Goal: Navigation & Orientation: Find specific page/section

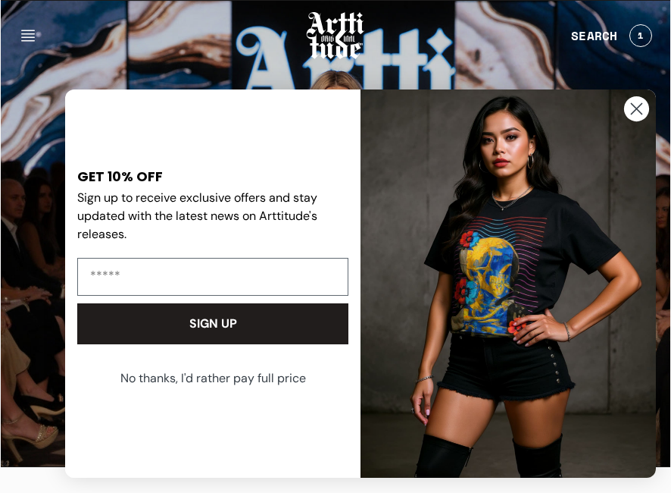
click at [633, 116] on circle "Close dialog" at bounding box center [636, 108] width 25 height 25
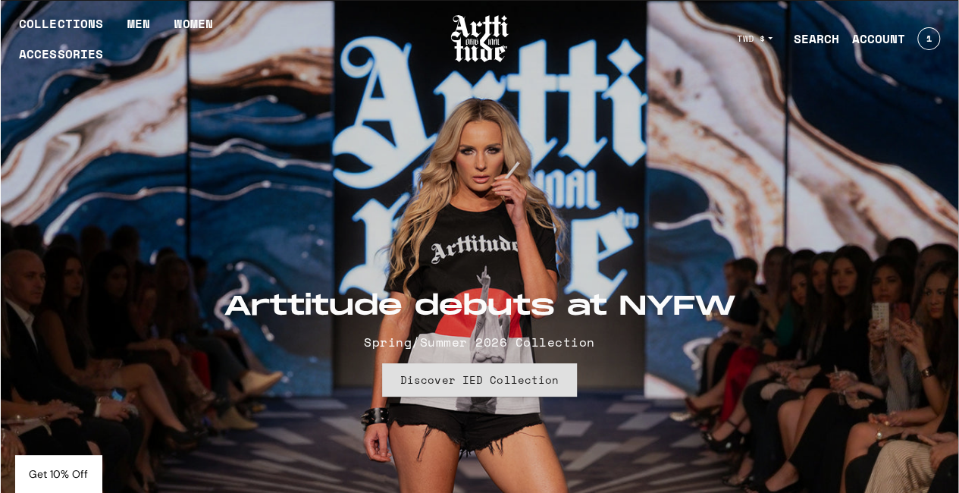
click at [523, 378] on link "Discover IED Collection" at bounding box center [479, 379] width 195 height 33
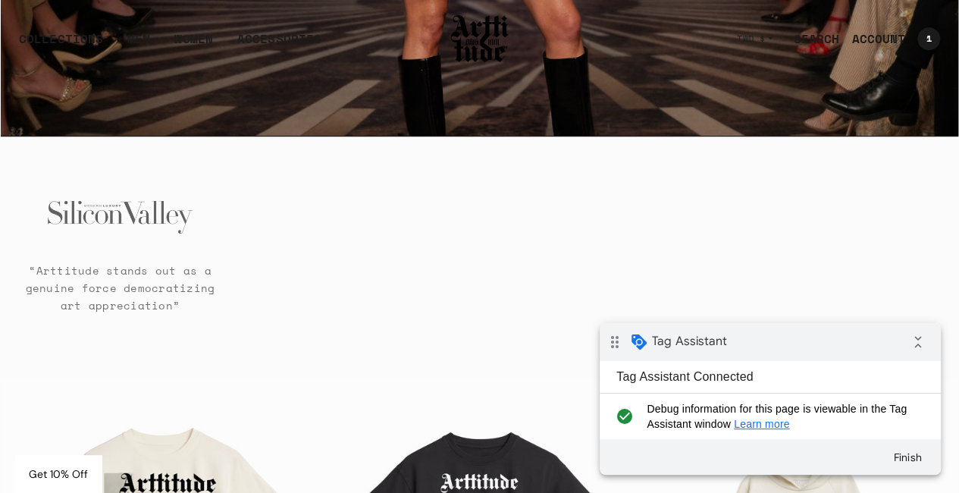
scroll to position [530, 0]
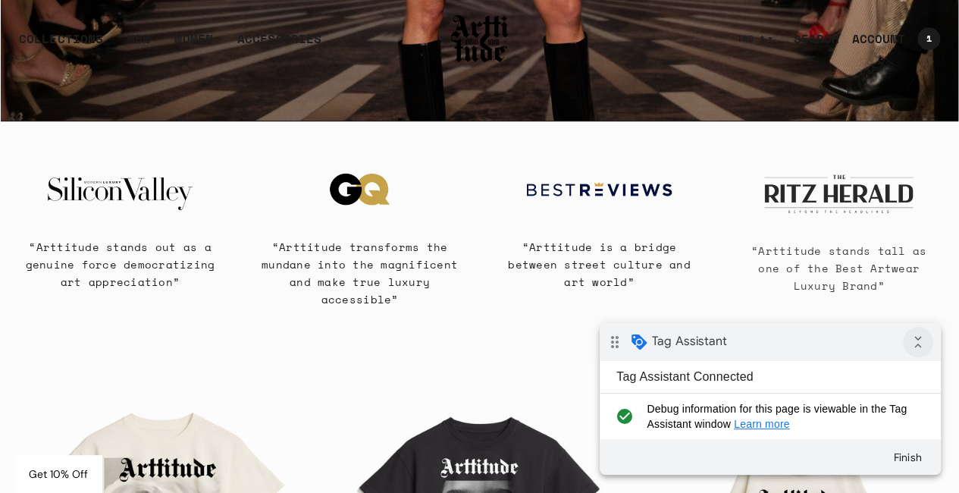
click at [921, 343] on icon "collapse_all" at bounding box center [918, 342] width 30 height 30
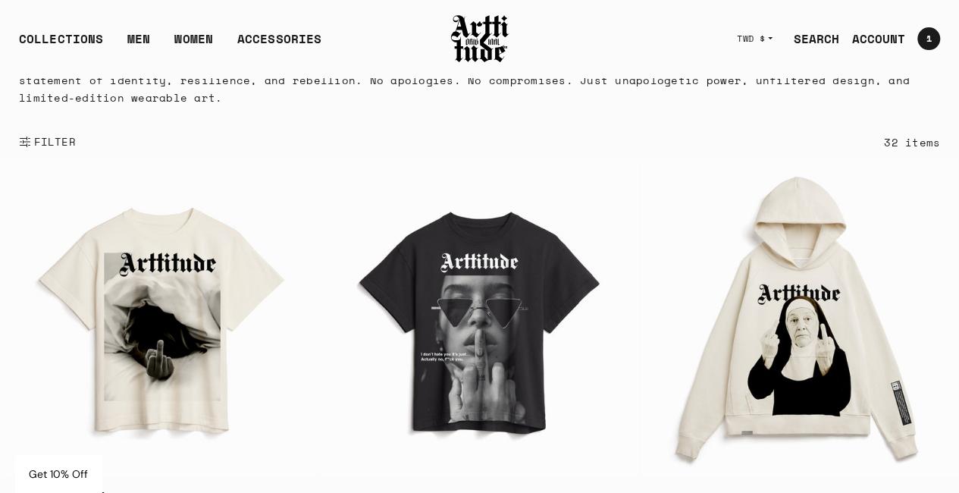
scroll to position [85, 0]
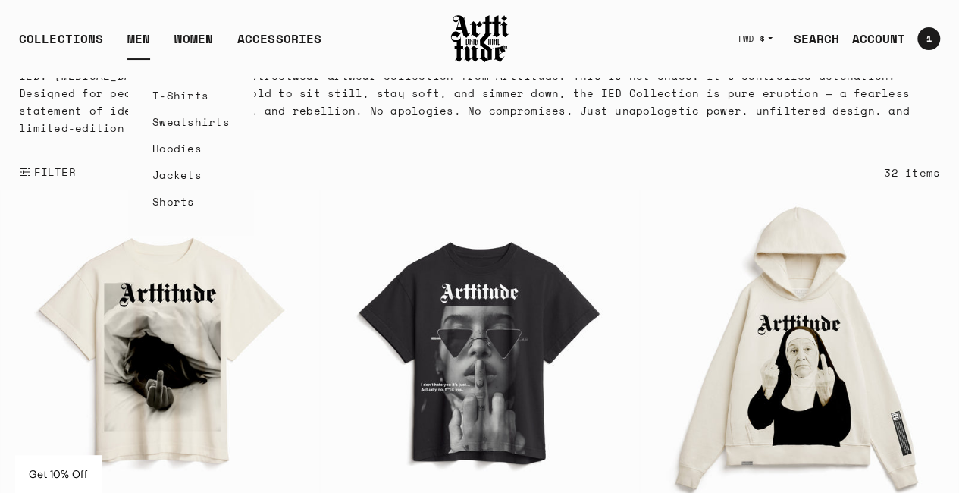
click at [137, 36] on link "MEN" at bounding box center [138, 45] width 23 height 30
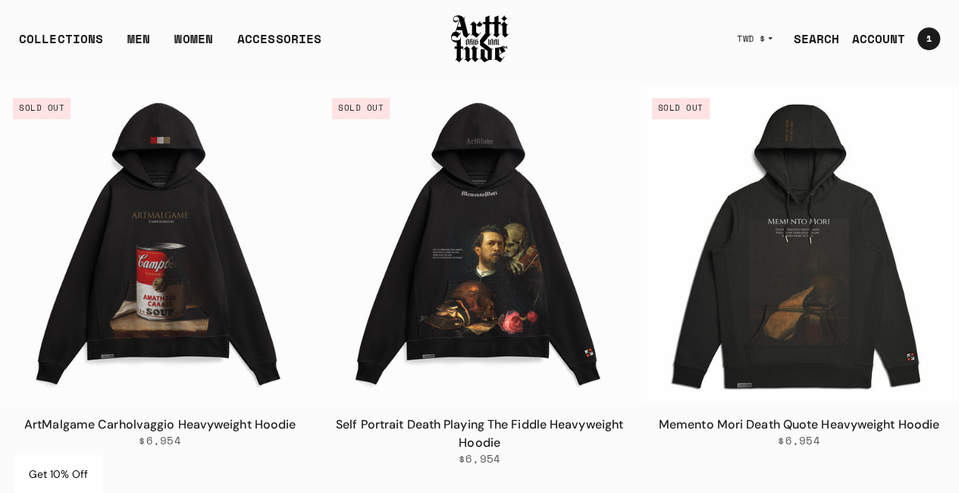
scroll to position [530, 0]
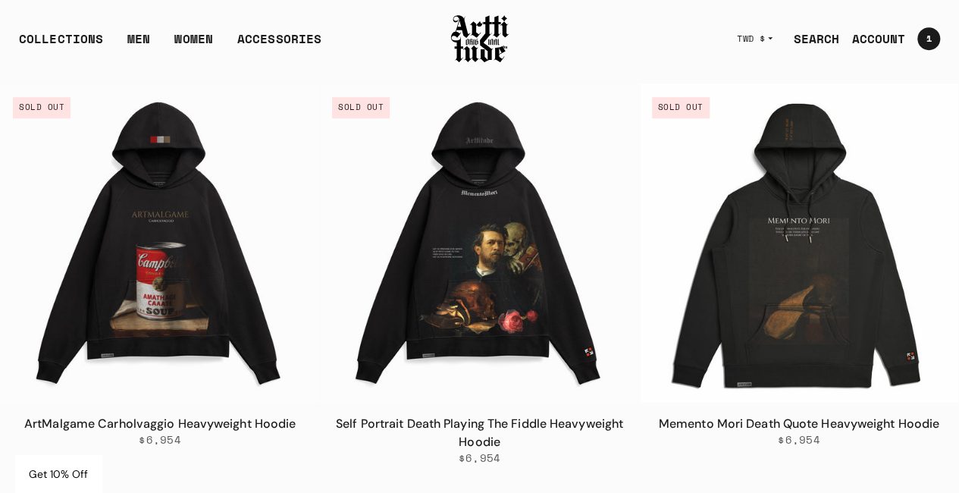
click at [765, 46] on button "TWD $" at bounding box center [754, 38] width 54 height 33
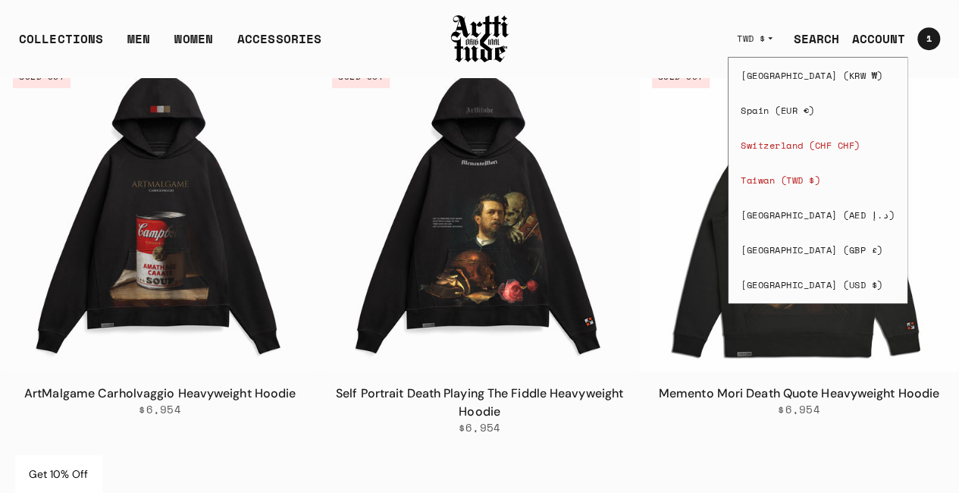
scroll to position [682, 0]
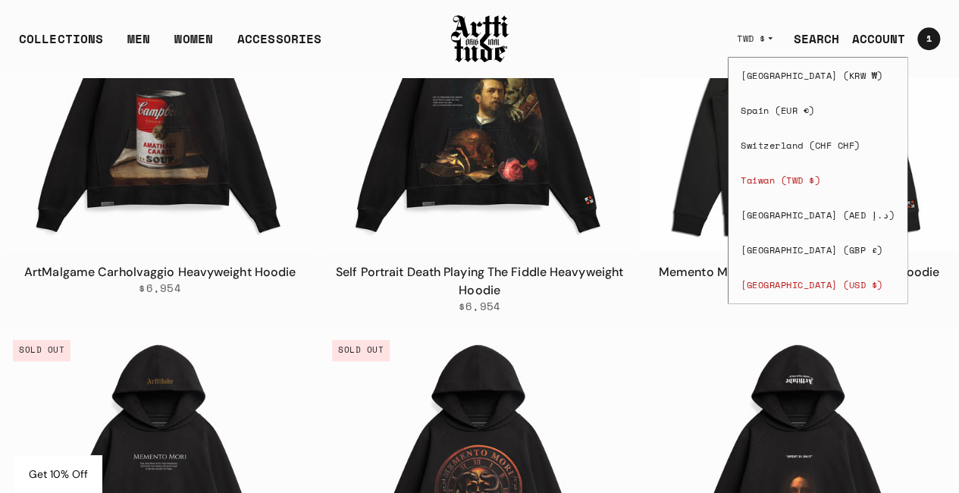
click at [794, 288] on span "[GEOGRAPHIC_DATA] (USD $)" at bounding box center [811, 285] width 142 height 12
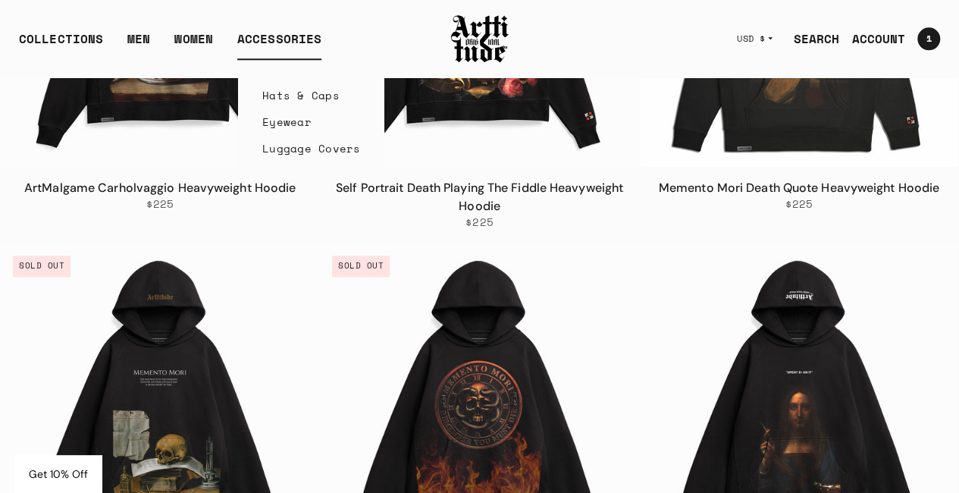
scroll to position [758, 0]
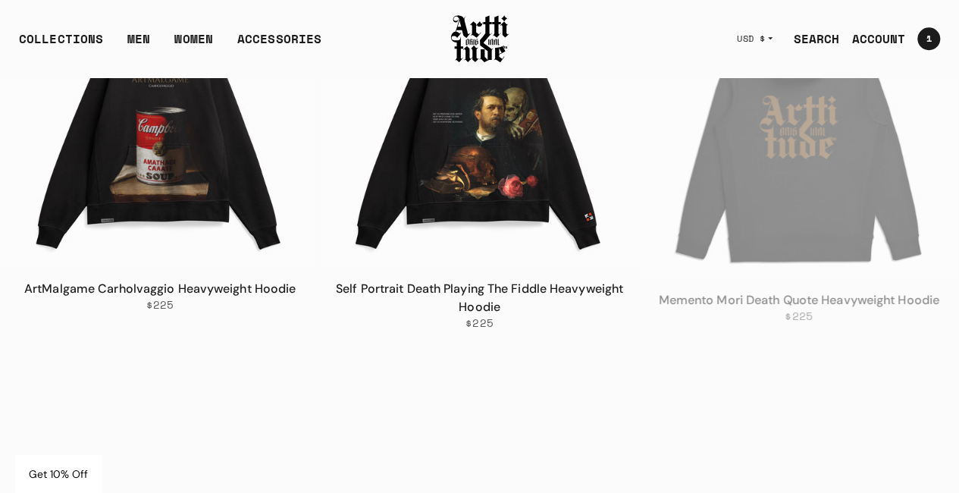
scroll to position [682, 0]
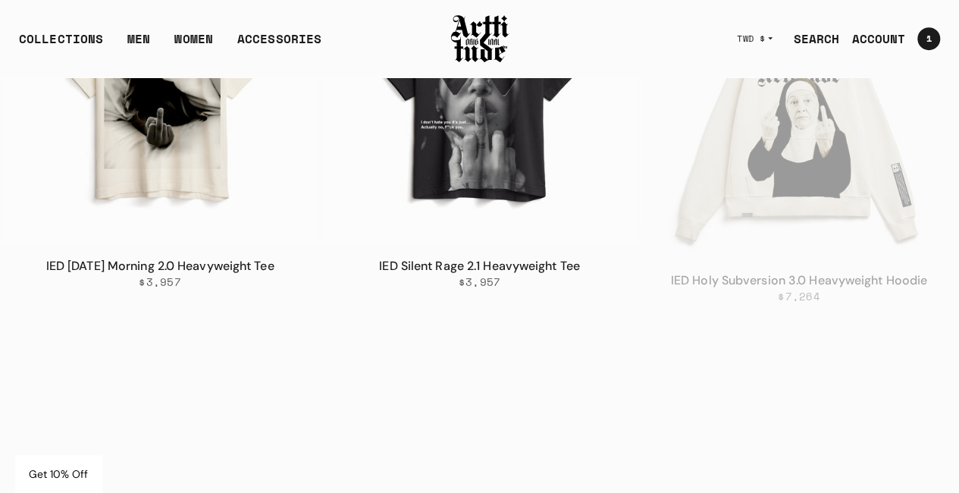
scroll to position [388, 0]
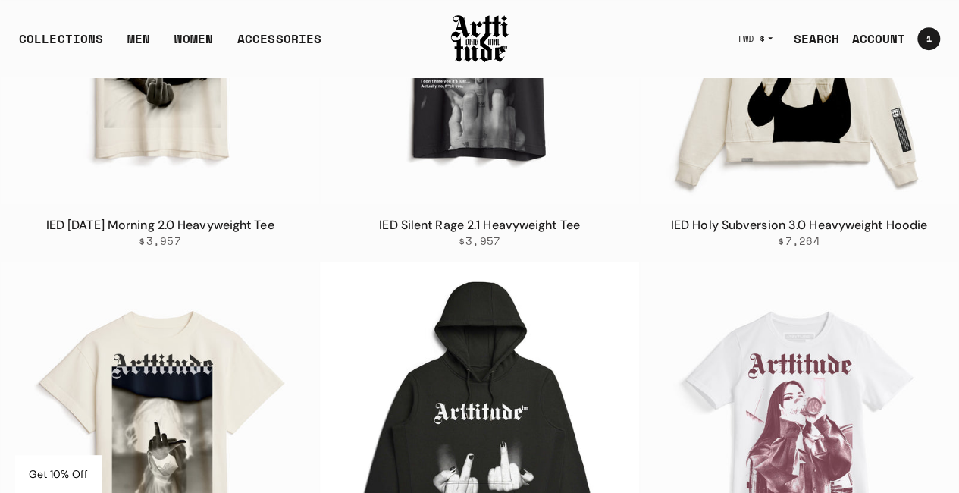
click at [737, 35] on span "TWD $" at bounding box center [751, 39] width 29 height 12
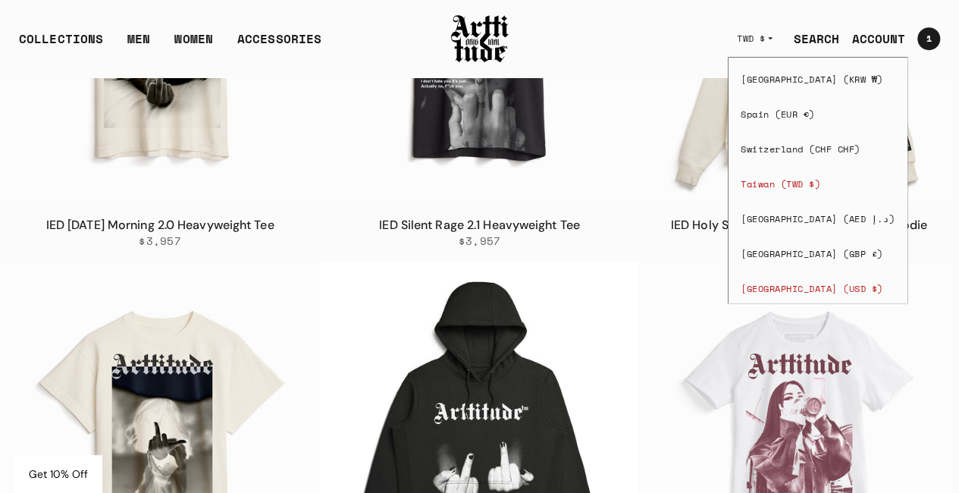
scroll to position [527, 0]
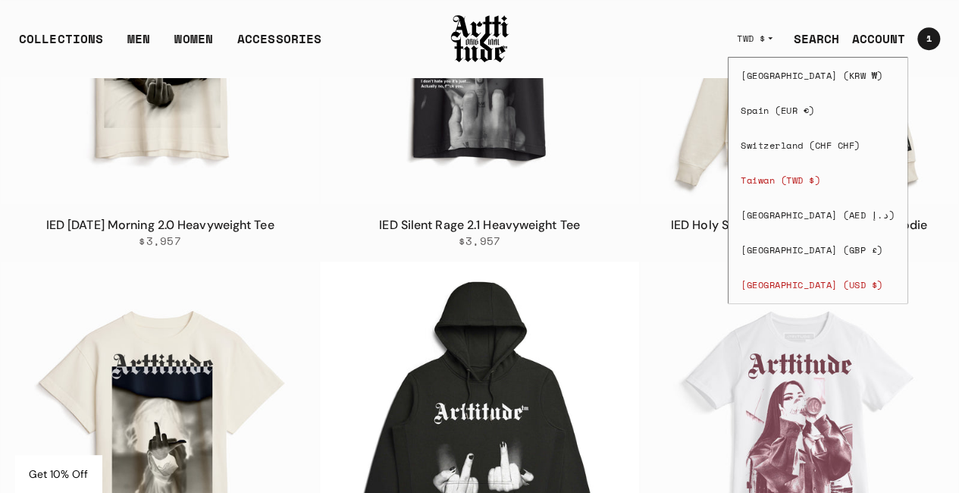
click at [809, 286] on span "[GEOGRAPHIC_DATA] (USD $)" at bounding box center [811, 285] width 142 height 12
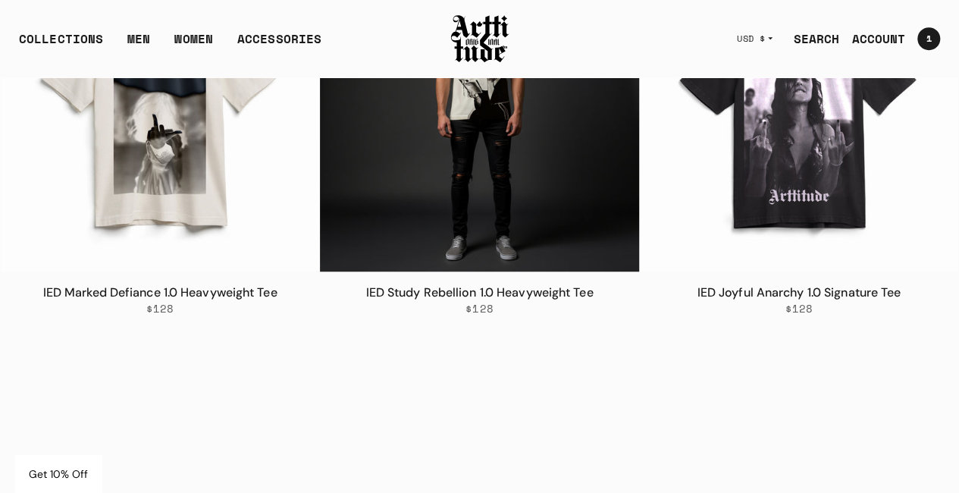
scroll to position [3334, 0]
